Goal: Navigation & Orientation: Find specific page/section

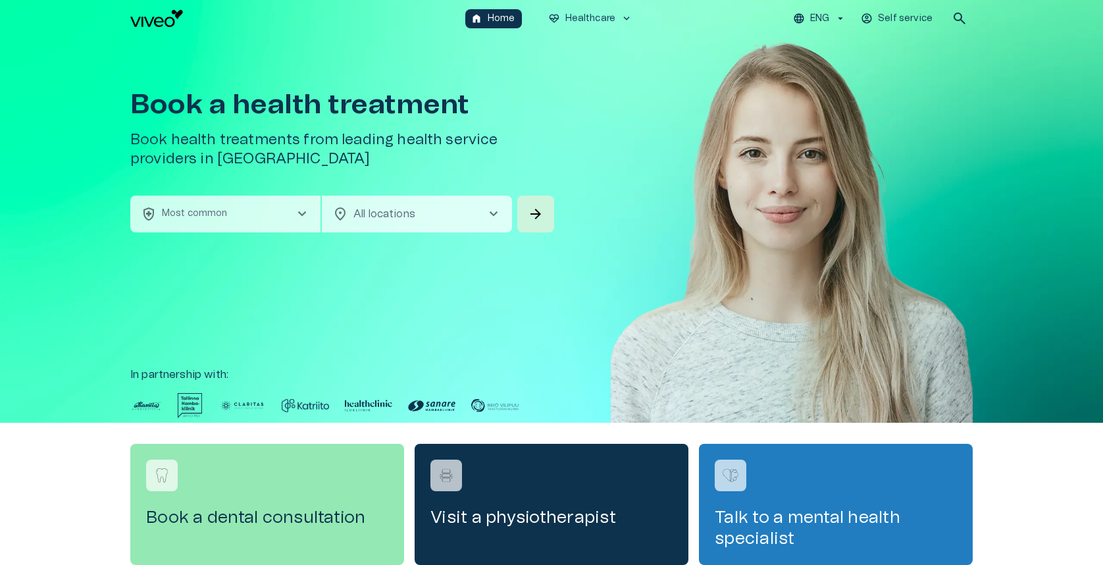
click at [813, 21] on p "ENG" at bounding box center [819, 19] width 19 height 14
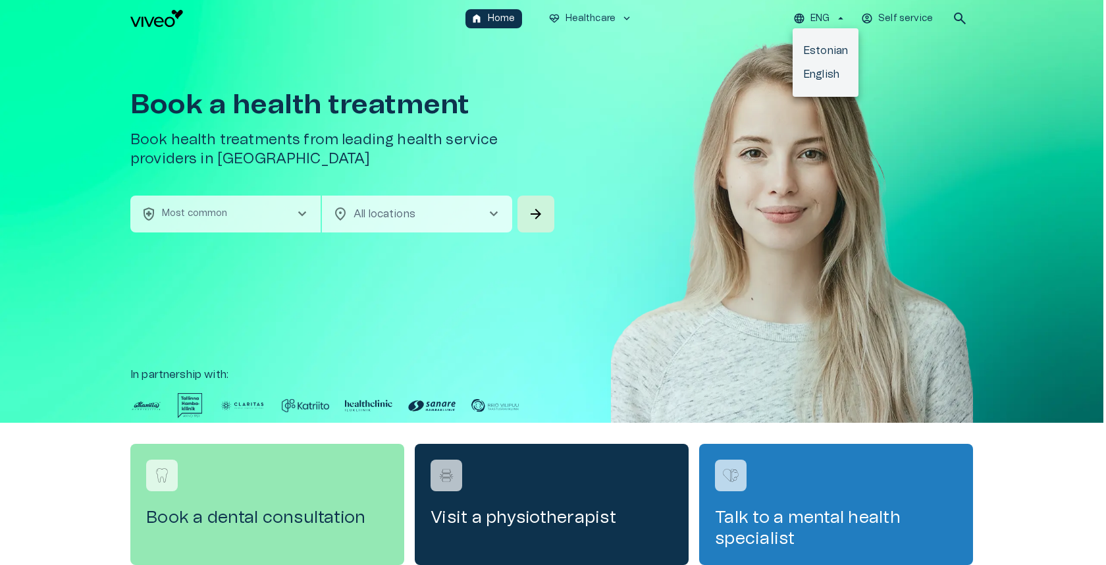
click at [818, 51] on li "Estonian" at bounding box center [826, 51] width 66 height 24
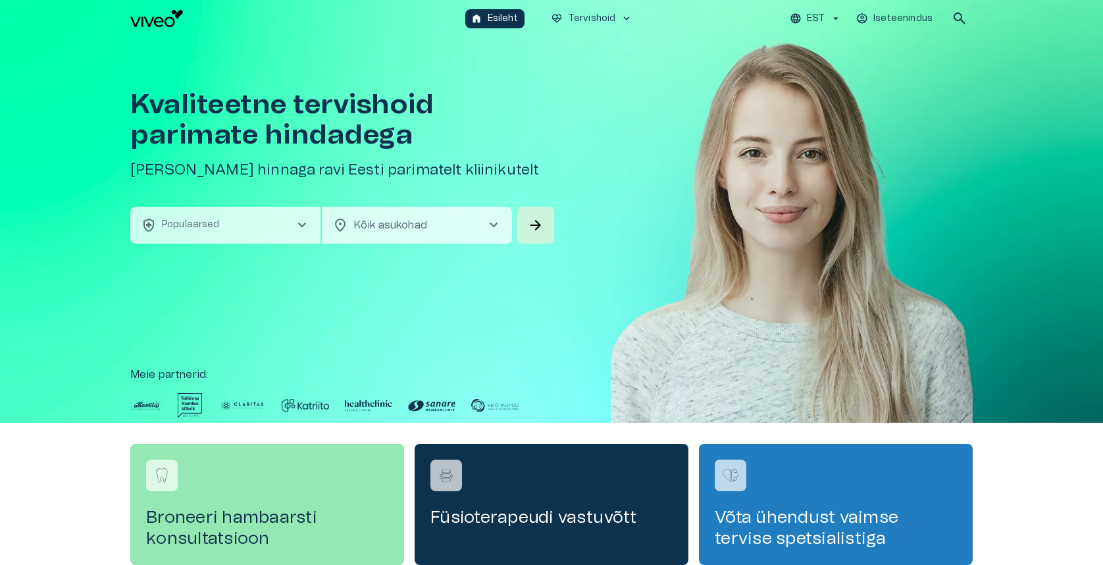
click at [814, 16] on p "EST" at bounding box center [816, 19] width 18 height 14
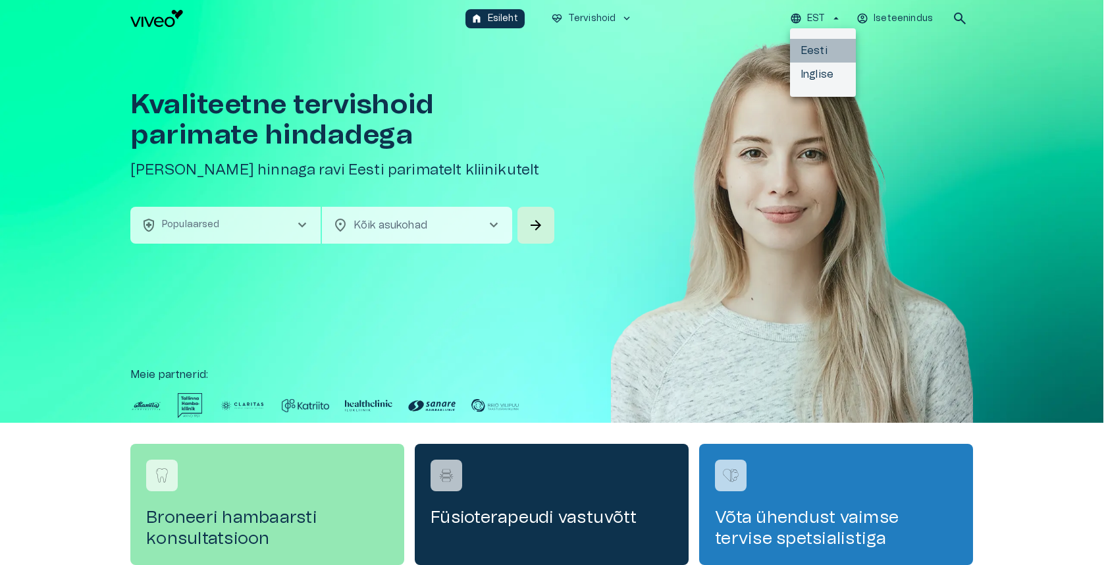
click at [810, 48] on li "Eesti" at bounding box center [823, 51] width 66 height 24
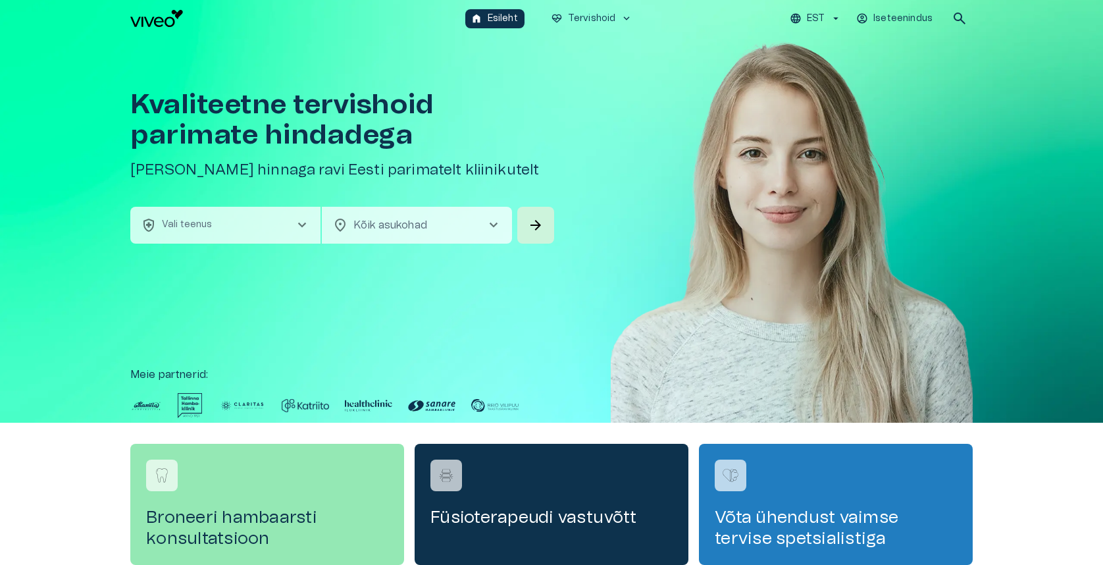
click at [809, 18] on p "EST" at bounding box center [816, 19] width 18 height 14
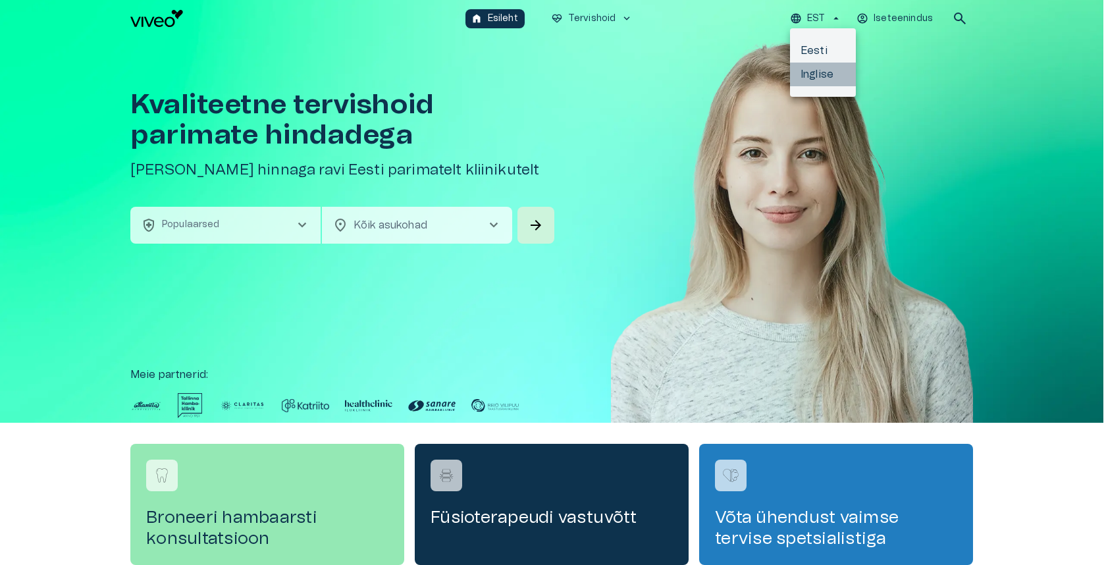
click at [804, 79] on li "Inglise" at bounding box center [823, 75] width 66 height 24
